Goal: Check status: Check status

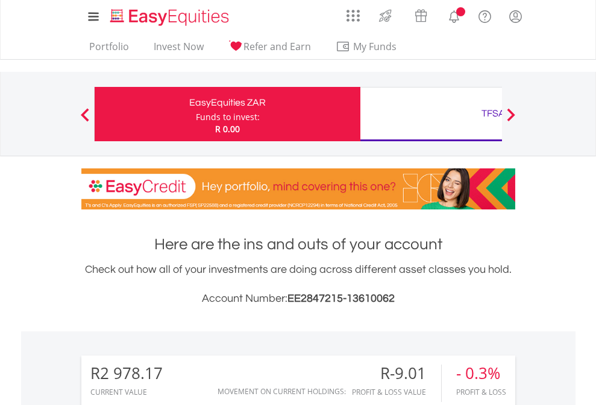
scroll to position [116, 189]
click at [196, 114] on div "Funds to invest:" at bounding box center [228, 117] width 64 height 12
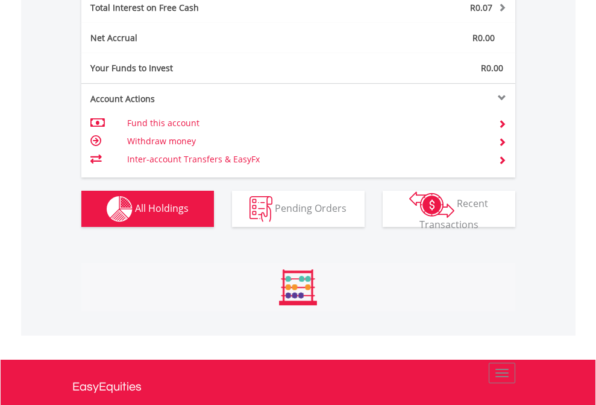
scroll to position [116, 189]
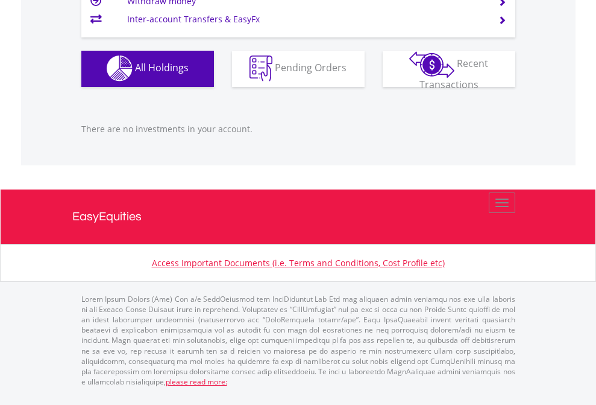
scroll to position [1194, 0]
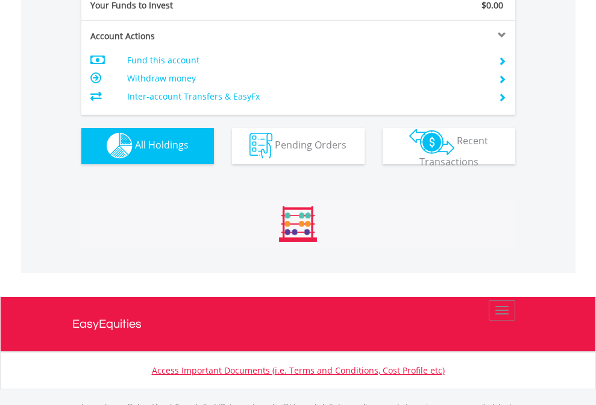
scroll to position [1194, 0]
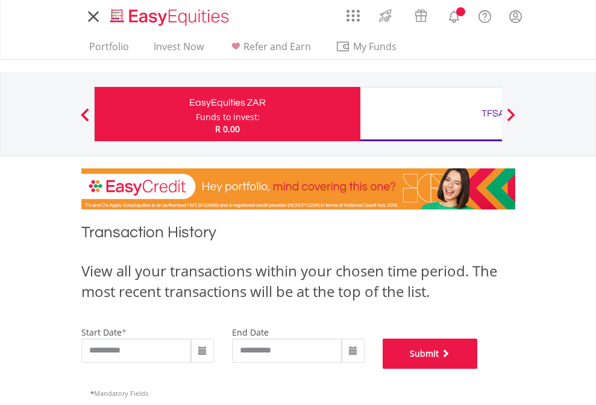
click at [478, 369] on button "Submit" at bounding box center [430, 353] width 95 height 30
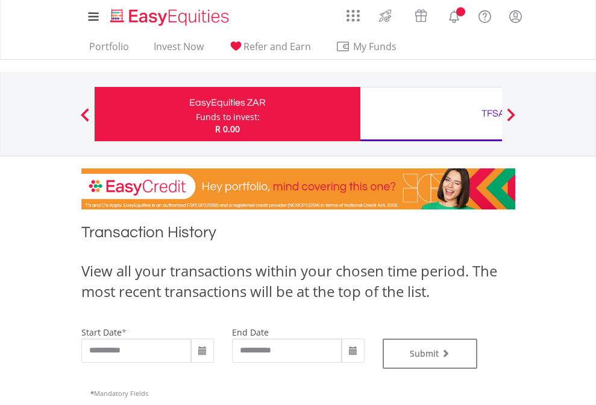
click at [431, 114] on div "TFSA" at bounding box center [494, 113] width 252 height 17
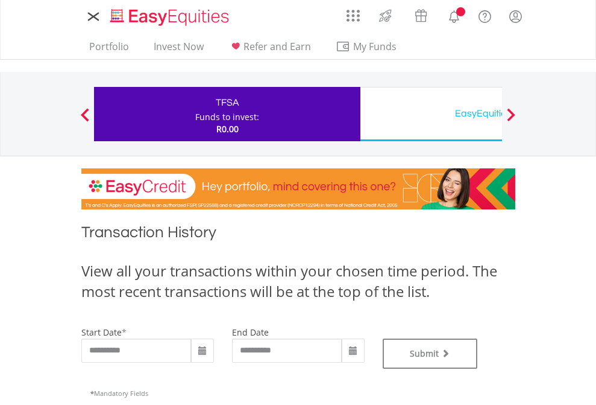
type input "**********"
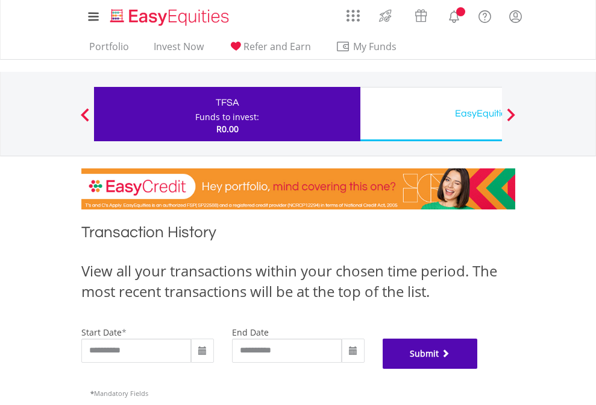
click at [478, 369] on button "Submit" at bounding box center [430, 353] width 95 height 30
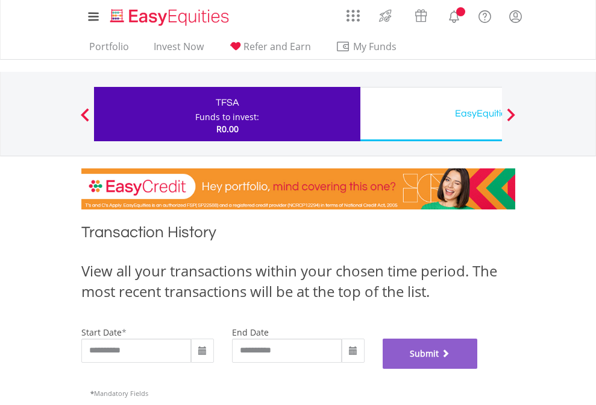
scroll to position [489, 0]
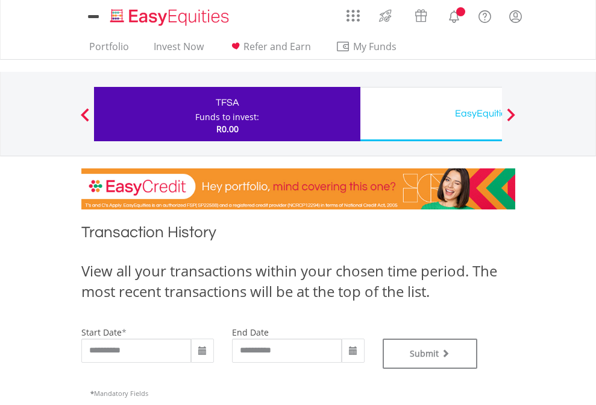
click at [431, 114] on div "EasyEquities USD" at bounding box center [494, 113] width 252 height 17
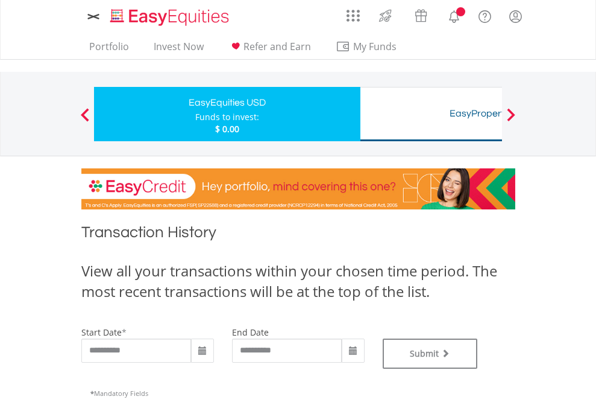
type input "**********"
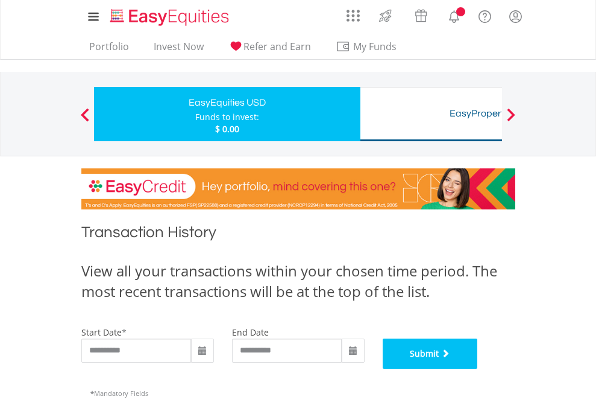
click at [478, 369] on button "Submit" at bounding box center [430, 353] width 95 height 30
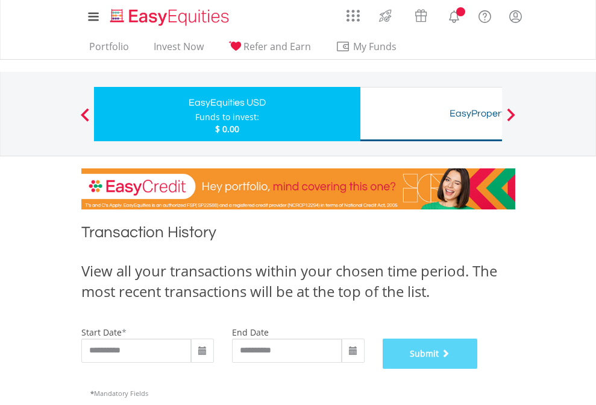
scroll to position [489, 0]
